Goal: Task Accomplishment & Management: Manage account settings

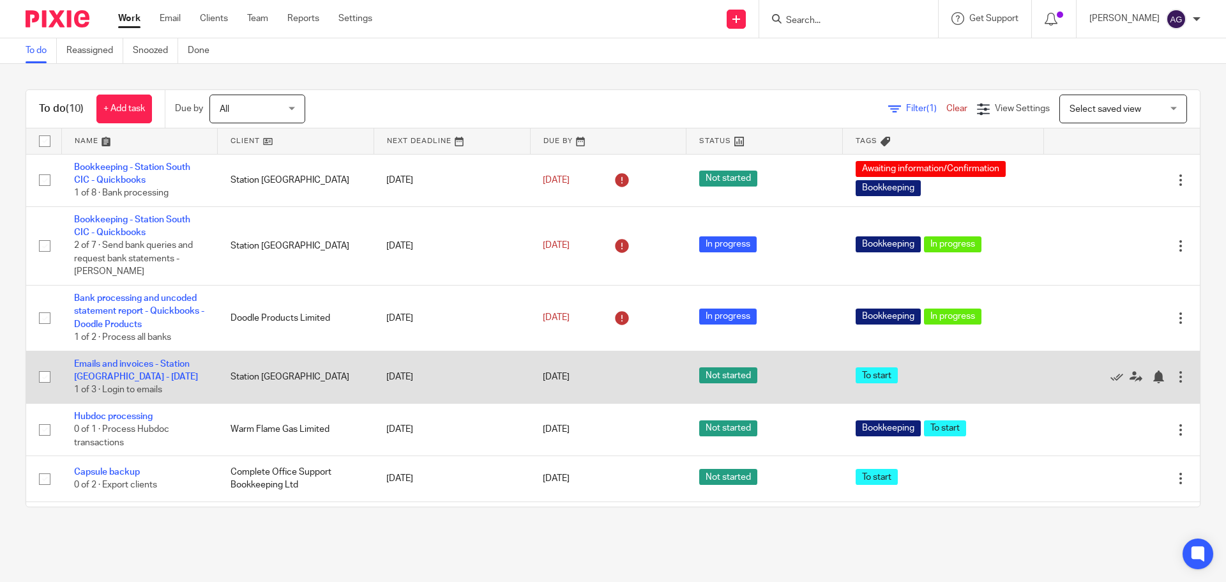
scroll to position [64, 0]
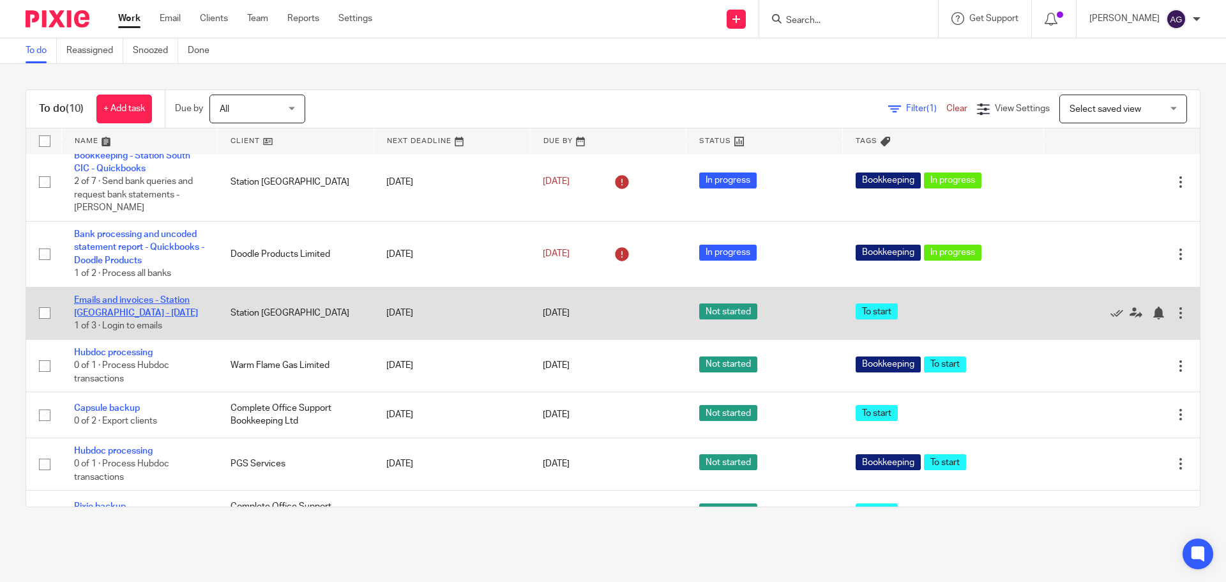
click at [135, 303] on link "Emails and invoices - Station [GEOGRAPHIC_DATA] - [DATE]" at bounding box center [136, 307] width 124 height 22
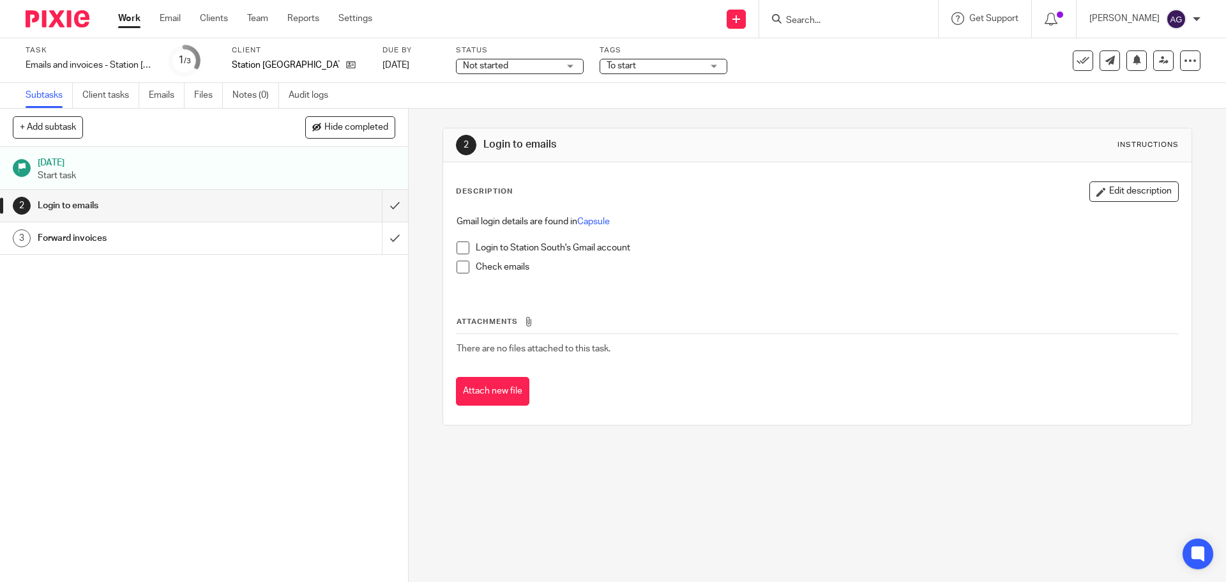
click at [457, 253] on span at bounding box center [463, 247] width 13 height 13
click at [457, 263] on span at bounding box center [463, 266] width 13 height 13
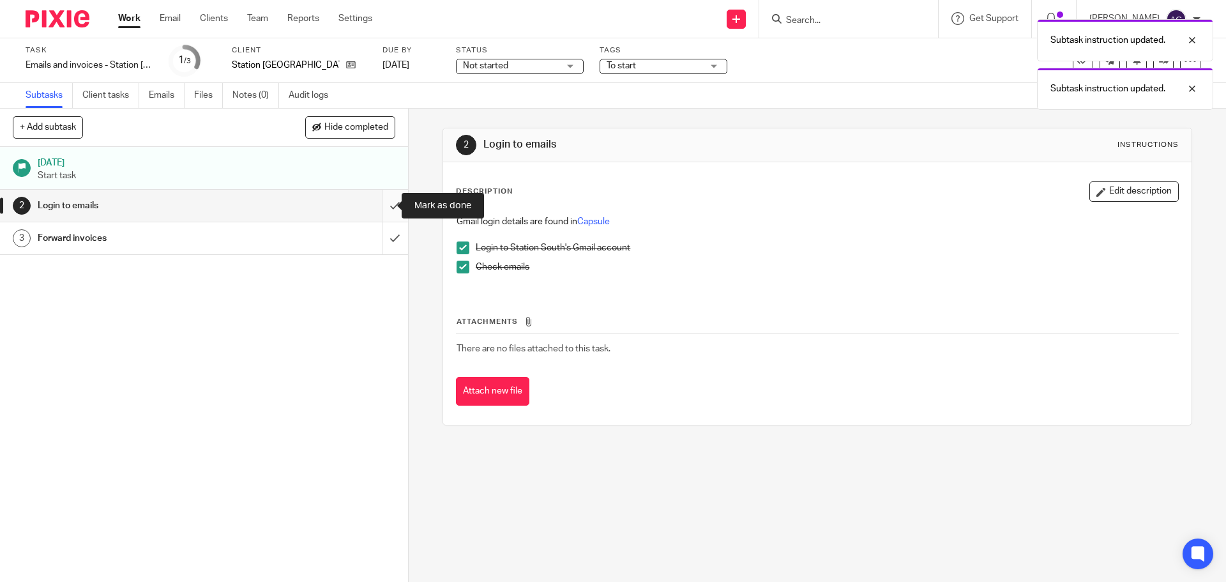
click at [377, 209] on input "submit" at bounding box center [204, 206] width 408 height 32
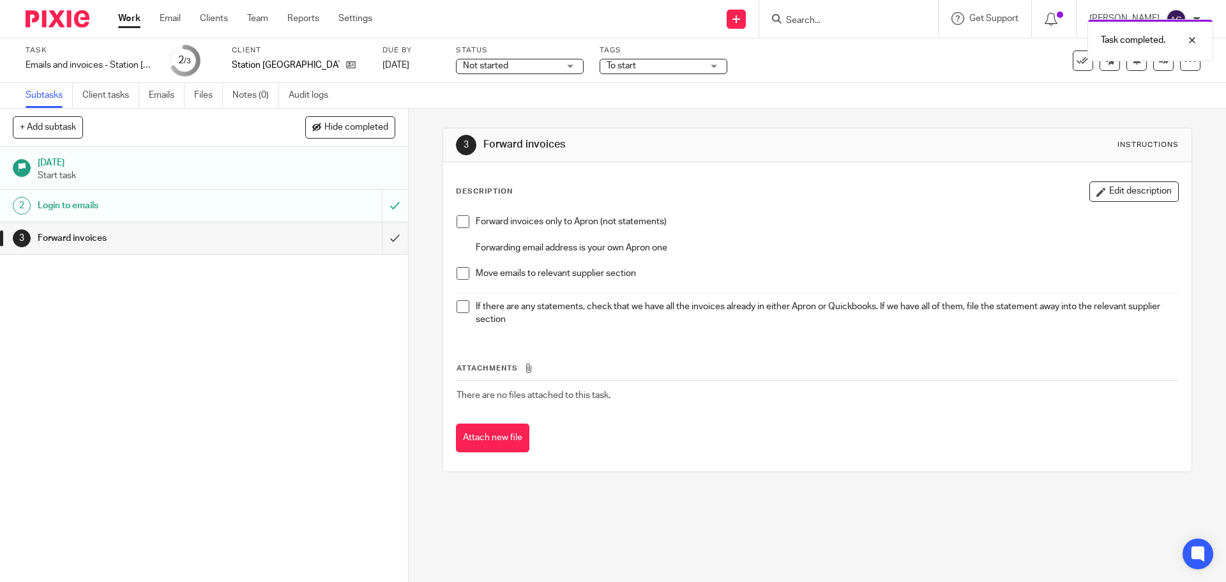
click at [451, 223] on div "Forward invoices only to Apron (not statements) Forwarding email address is you…" at bounding box center [817, 272] width 734 height 127
click at [457, 225] on span at bounding box center [463, 221] width 13 height 13
click at [464, 272] on span at bounding box center [463, 273] width 13 height 13
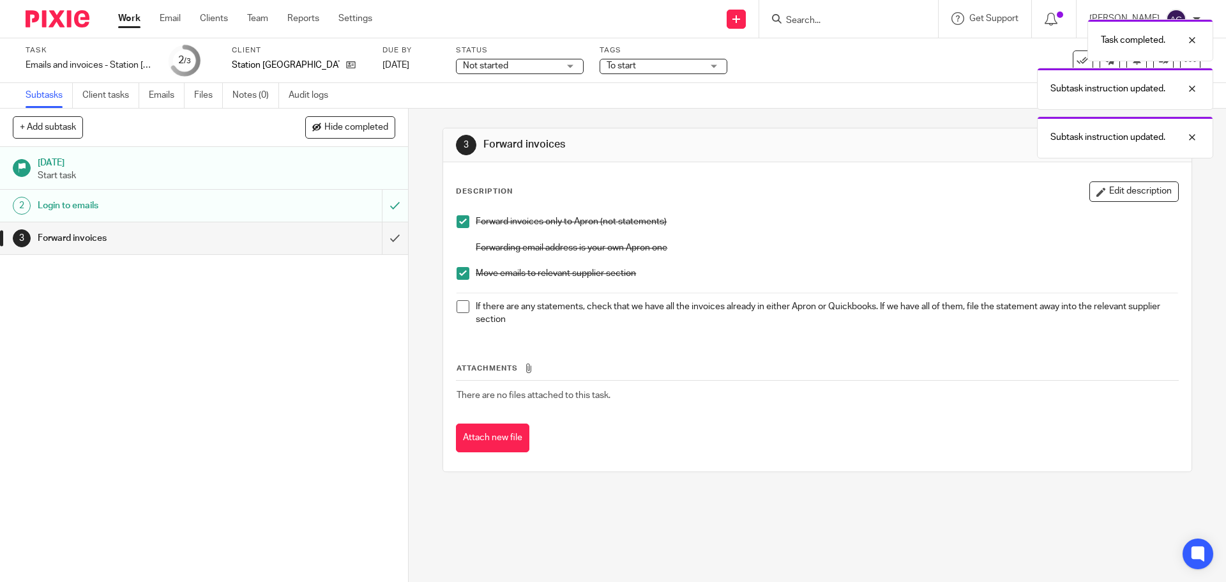
click at [457, 310] on span at bounding box center [463, 306] width 13 height 13
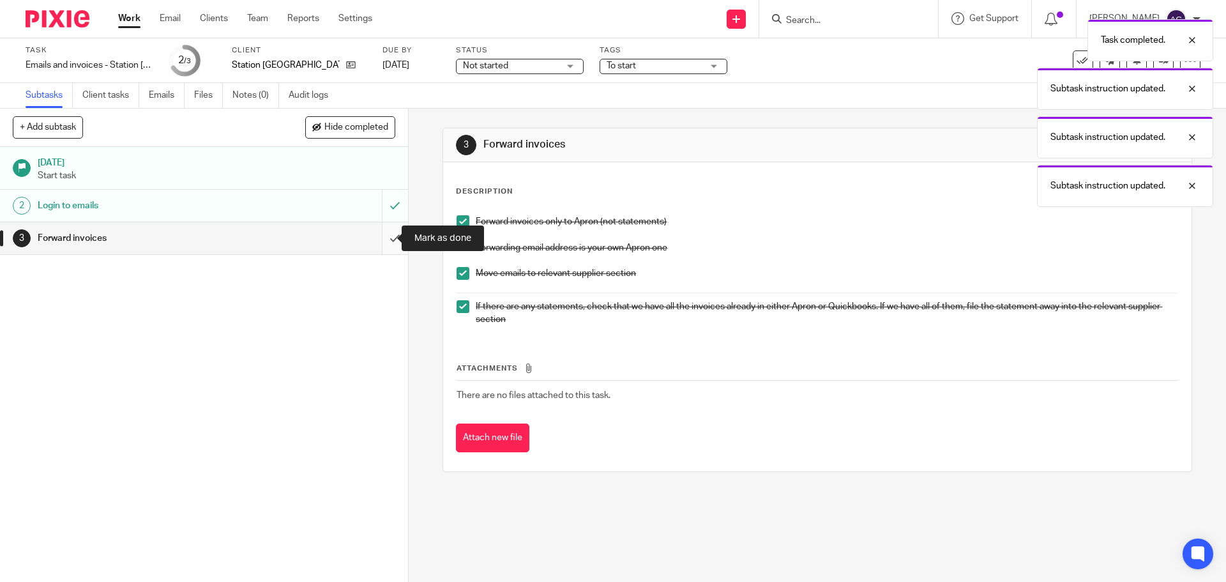
click at [381, 238] on input "submit" at bounding box center [204, 238] width 408 height 32
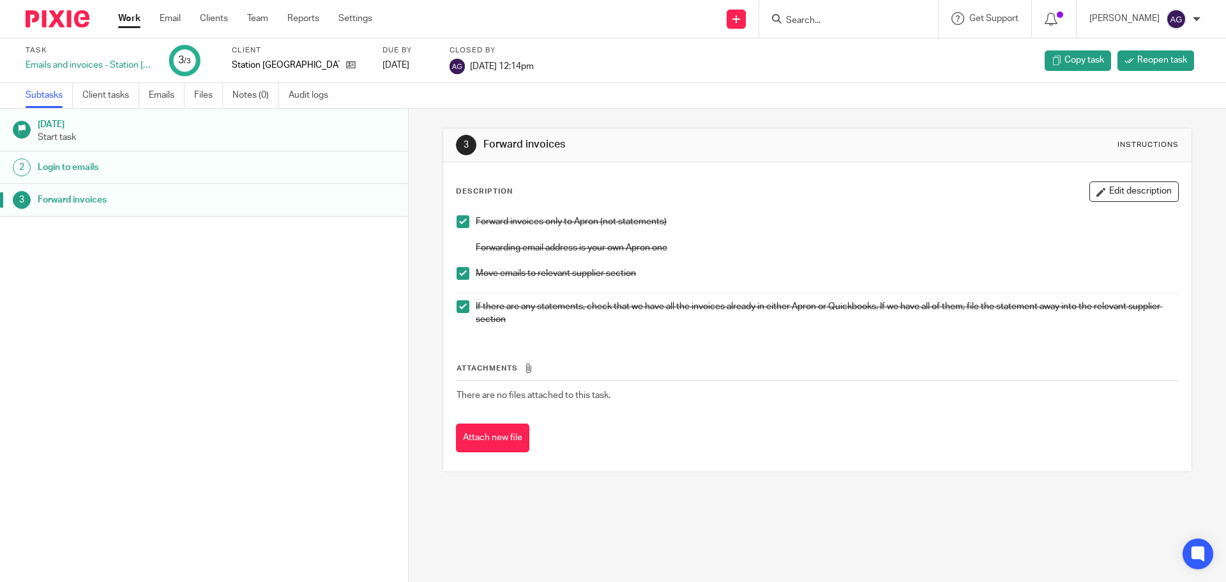
click at [57, 17] on img at bounding box center [58, 18] width 64 height 17
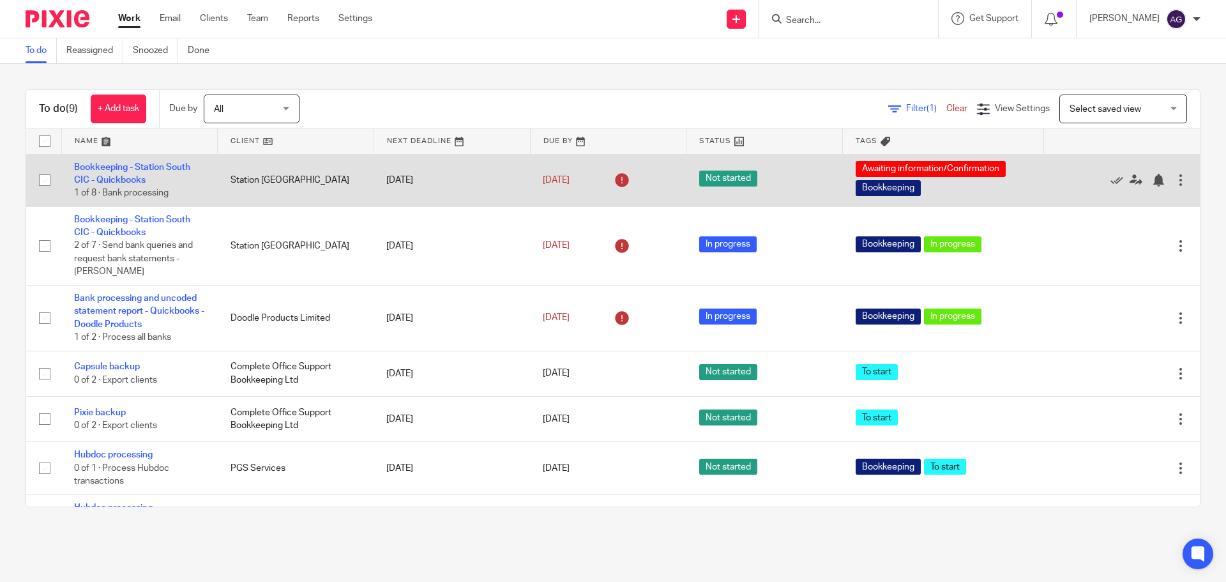
click at [1174, 182] on div at bounding box center [1180, 180] width 13 height 13
click at [289, 184] on td "Station [GEOGRAPHIC_DATA]" at bounding box center [296, 180] width 156 height 52
click at [147, 165] on link "Bookkeeping - Station South CIC - Quickbooks" at bounding box center [132, 174] width 116 height 22
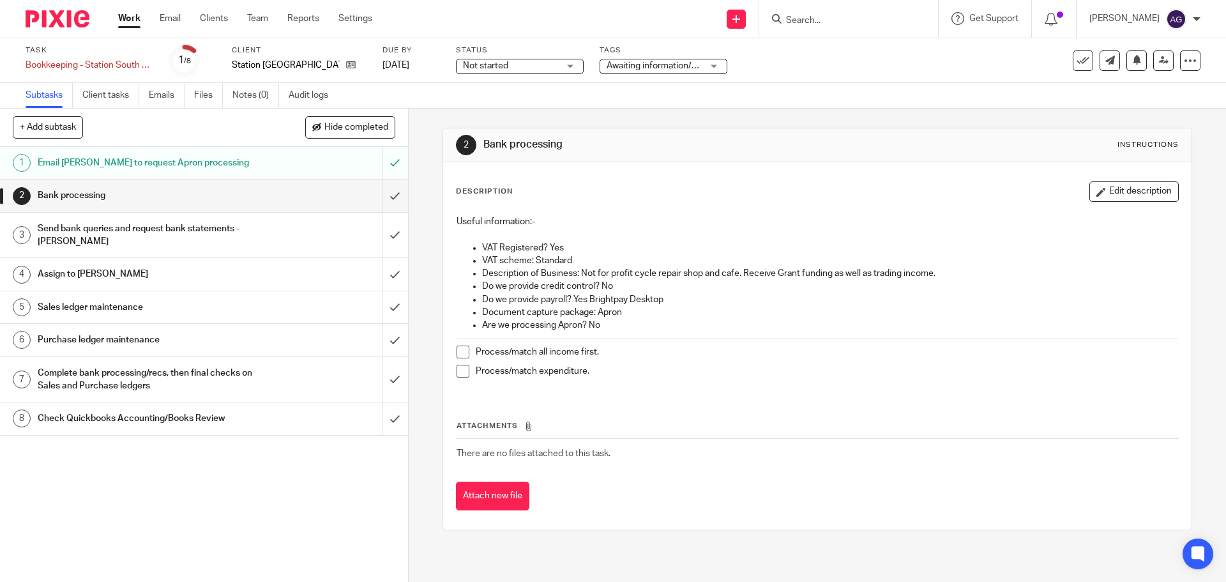
click at [459, 354] on span at bounding box center [463, 351] width 13 height 13
click at [460, 374] on span at bounding box center [463, 371] width 13 height 13
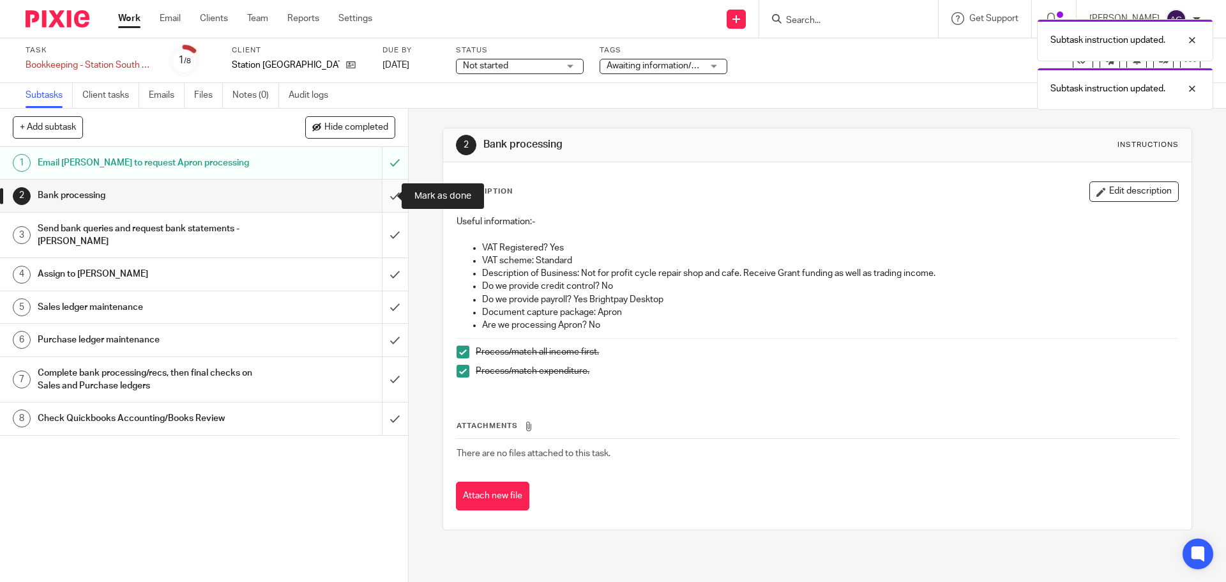
click at [385, 200] on input "submit" at bounding box center [204, 195] width 408 height 32
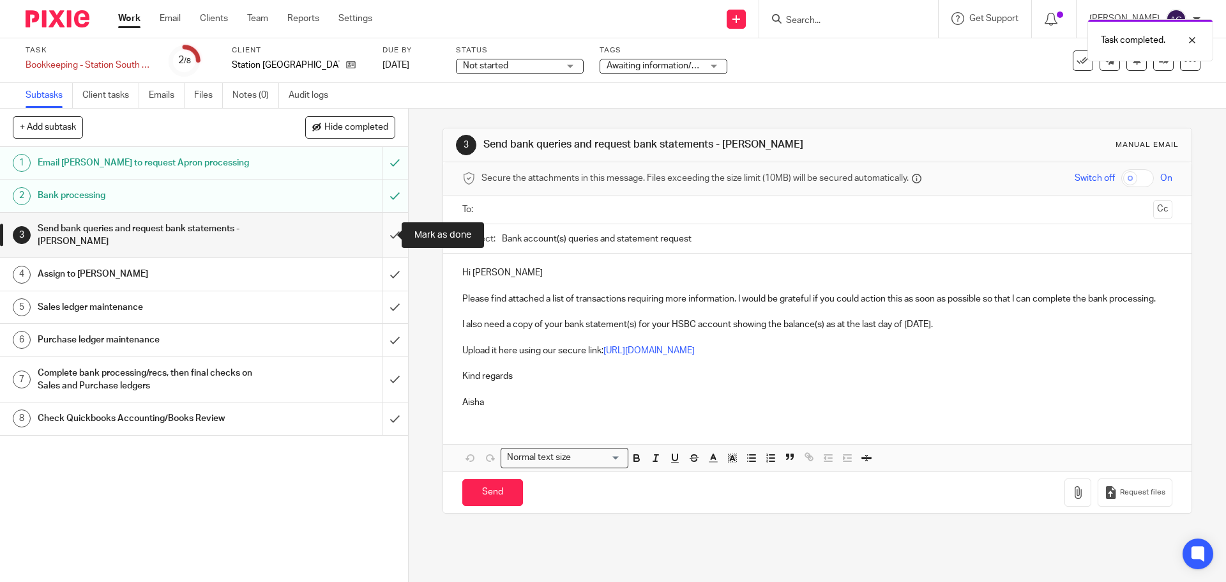
click at [383, 242] on input "submit" at bounding box center [204, 235] width 408 height 45
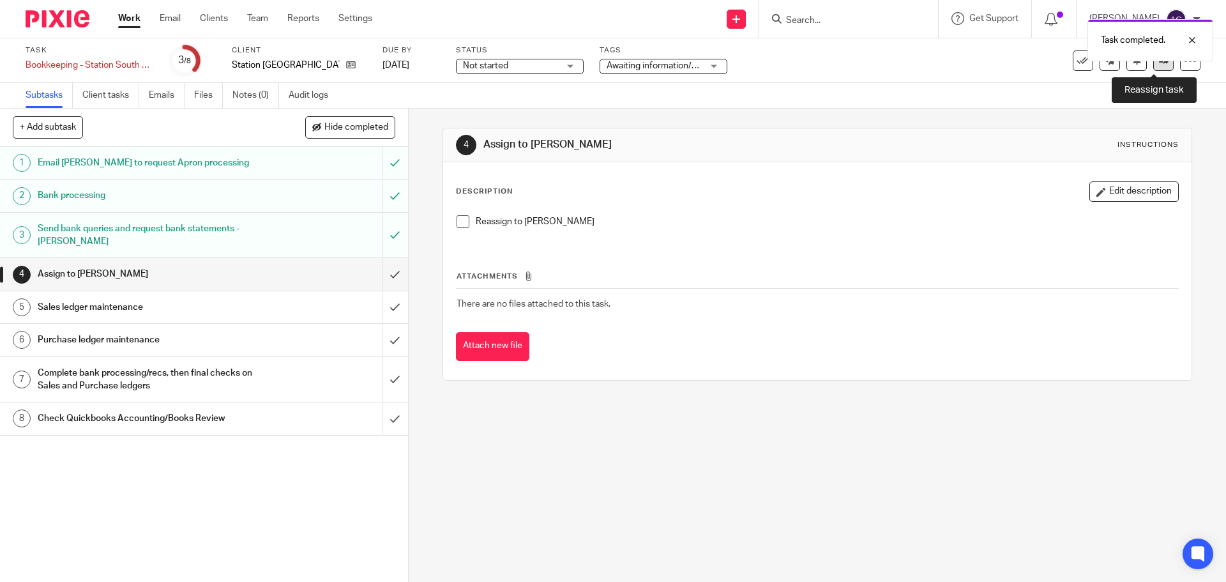
click at [1154, 68] on link at bounding box center [1163, 60] width 20 height 20
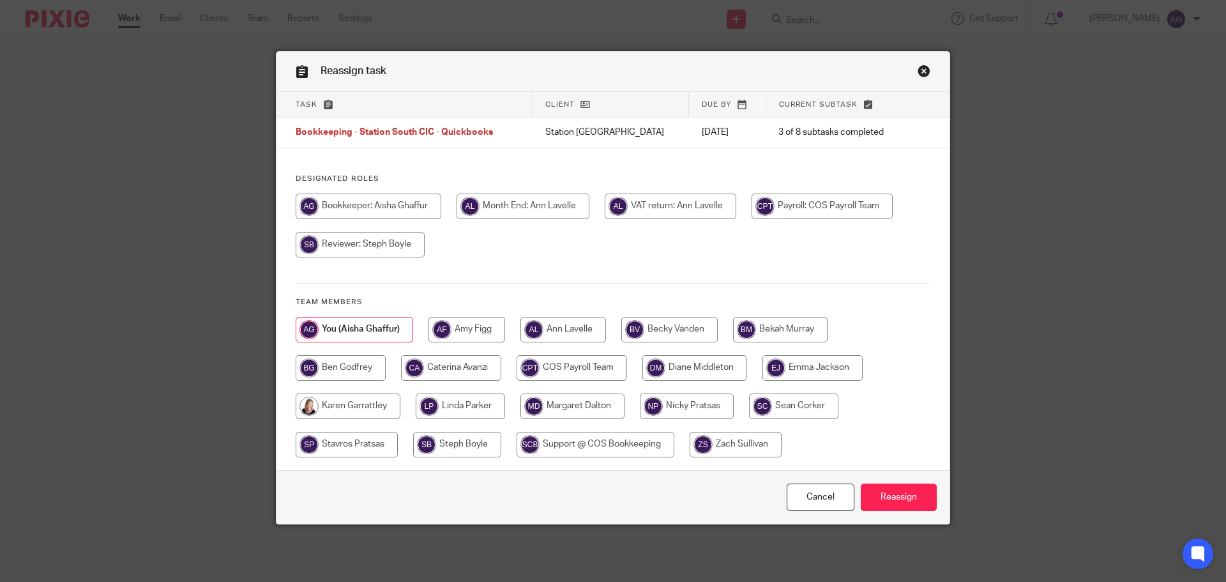
click at [364, 365] on input "radio" at bounding box center [341, 368] width 90 height 26
radio input "true"
click at [887, 493] on input "Reassign" at bounding box center [899, 496] width 76 height 27
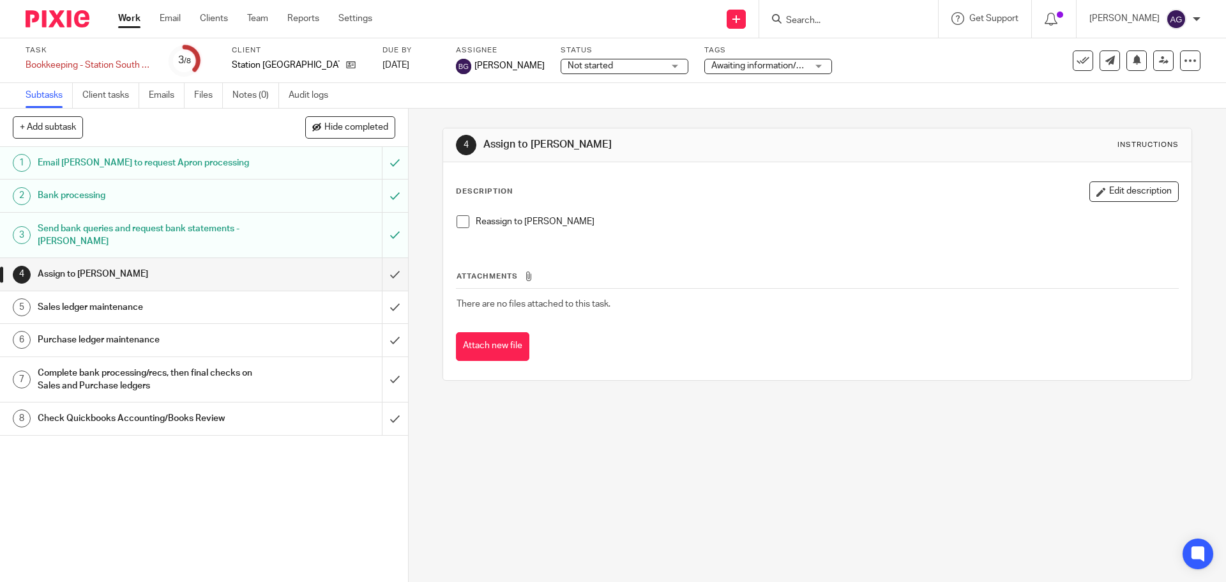
click at [63, 28] on div at bounding box center [52, 19] width 105 height 38
click at [72, 26] on img at bounding box center [58, 18] width 64 height 17
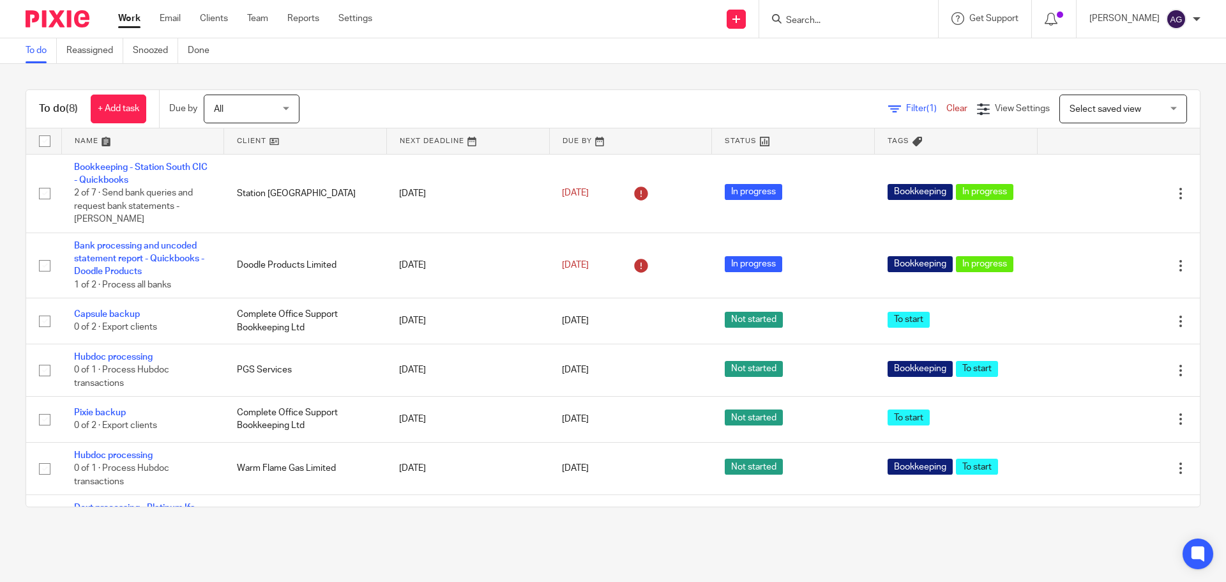
click at [269, 117] on span "All" at bounding box center [248, 108] width 68 height 27
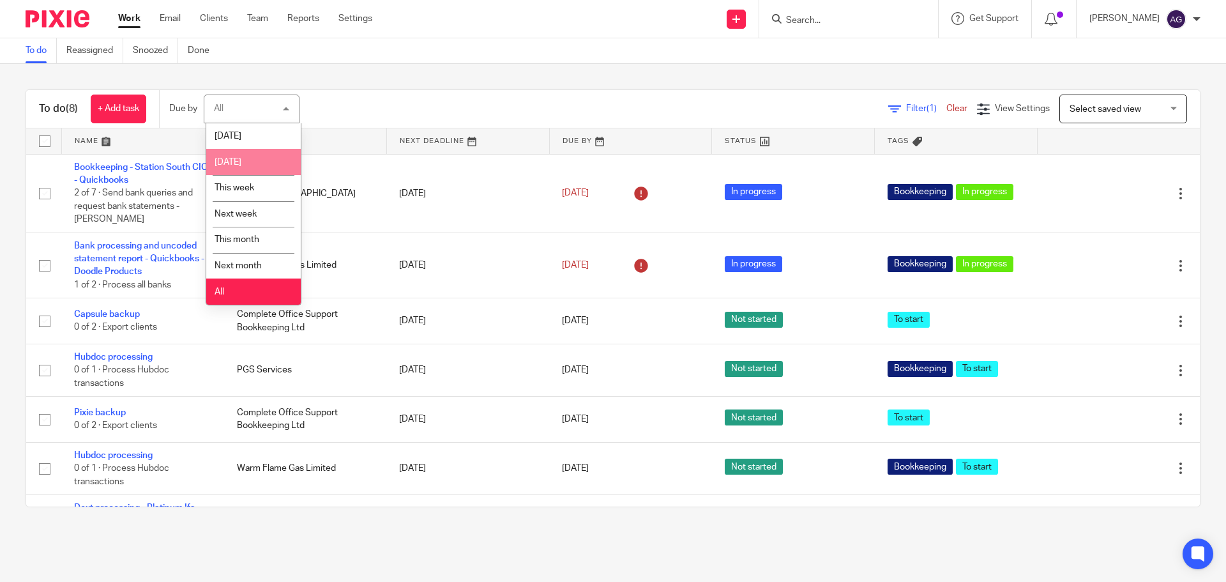
click at [262, 162] on li "[DATE]" at bounding box center [253, 162] width 94 height 26
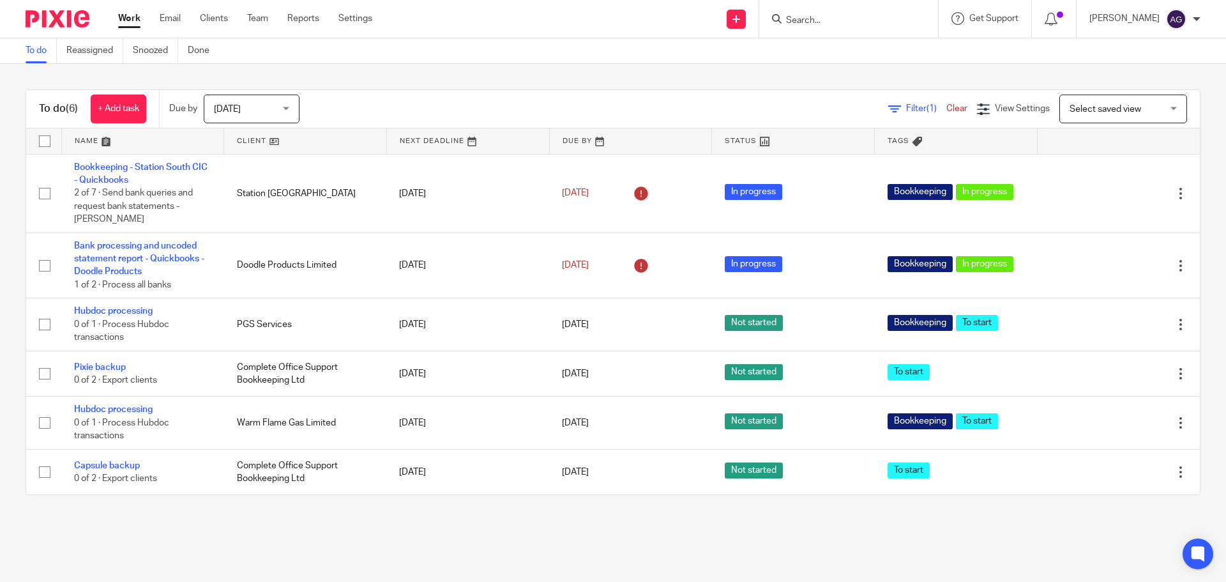
click at [263, 115] on span "[DATE]" at bounding box center [248, 108] width 68 height 27
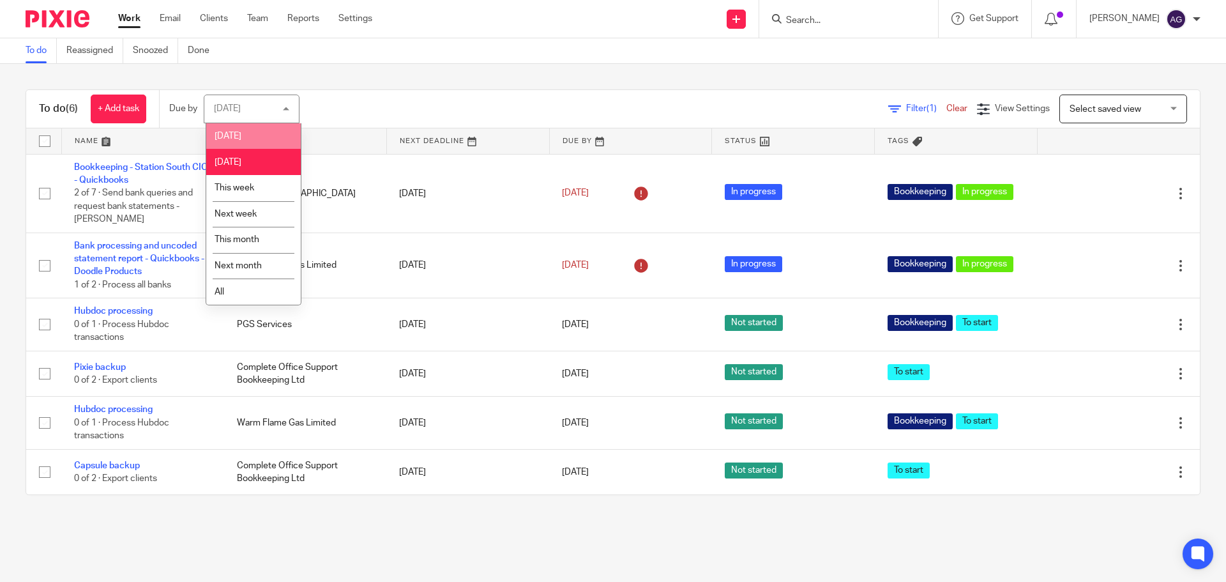
click at [244, 141] on li "[DATE]" at bounding box center [253, 136] width 94 height 26
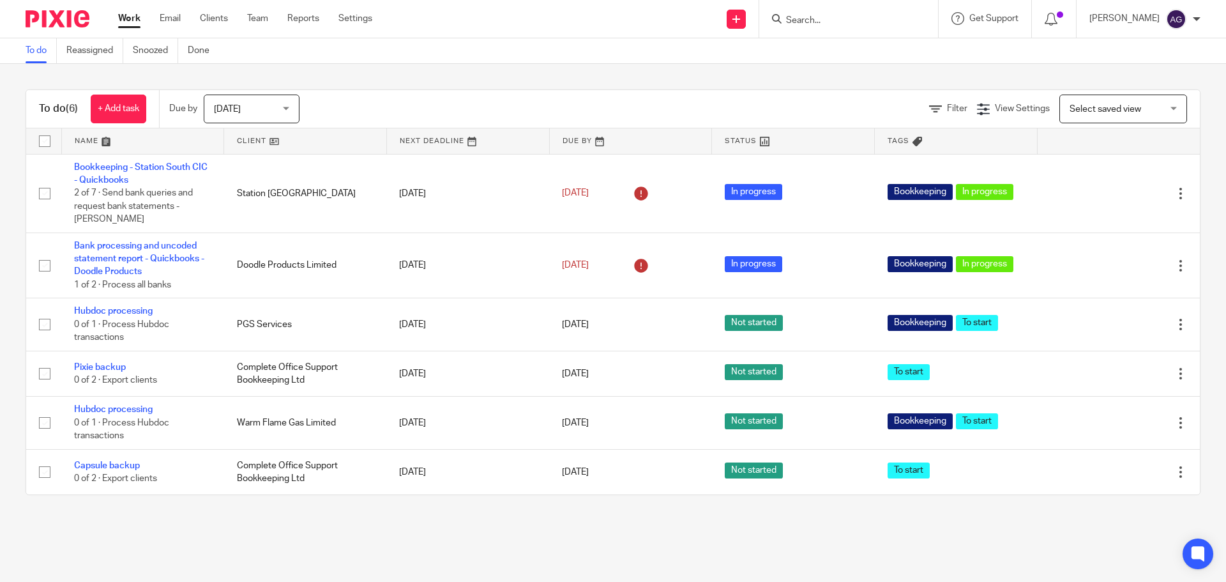
click at [246, 117] on span "[DATE]" at bounding box center [248, 108] width 68 height 27
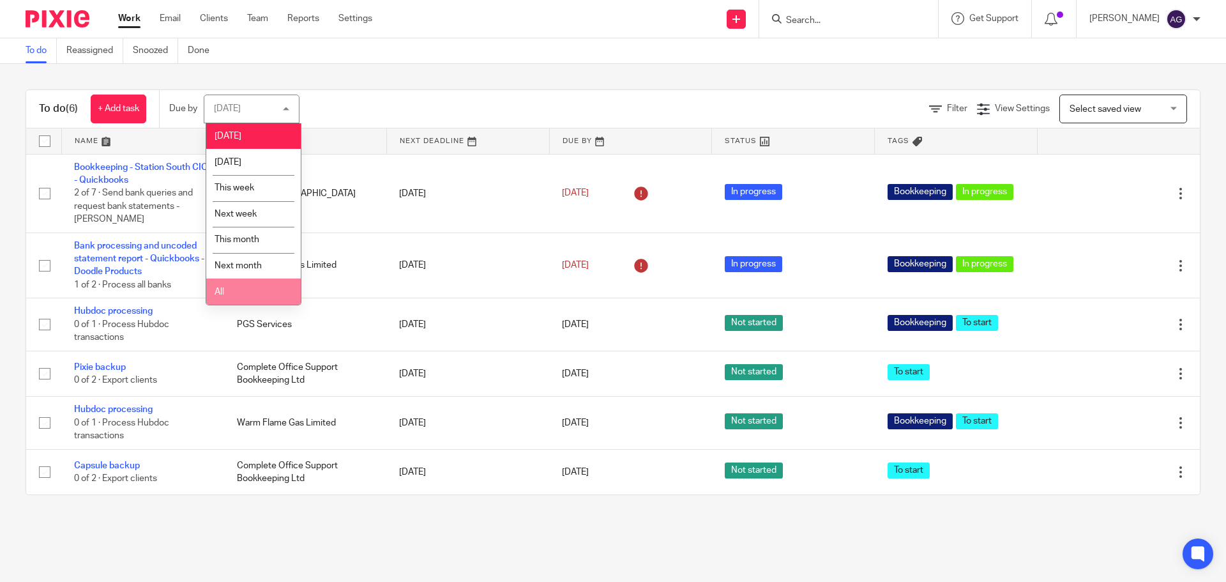
click at [260, 289] on li "All" at bounding box center [253, 291] width 94 height 26
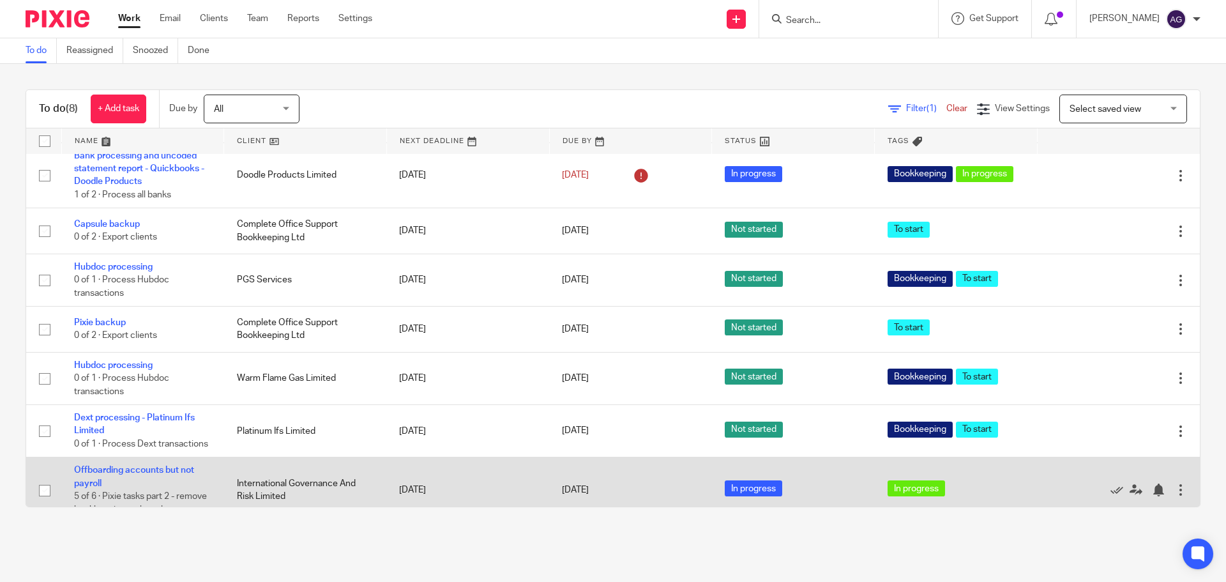
scroll to position [119, 0]
